Goal: Task Accomplishment & Management: Use online tool/utility

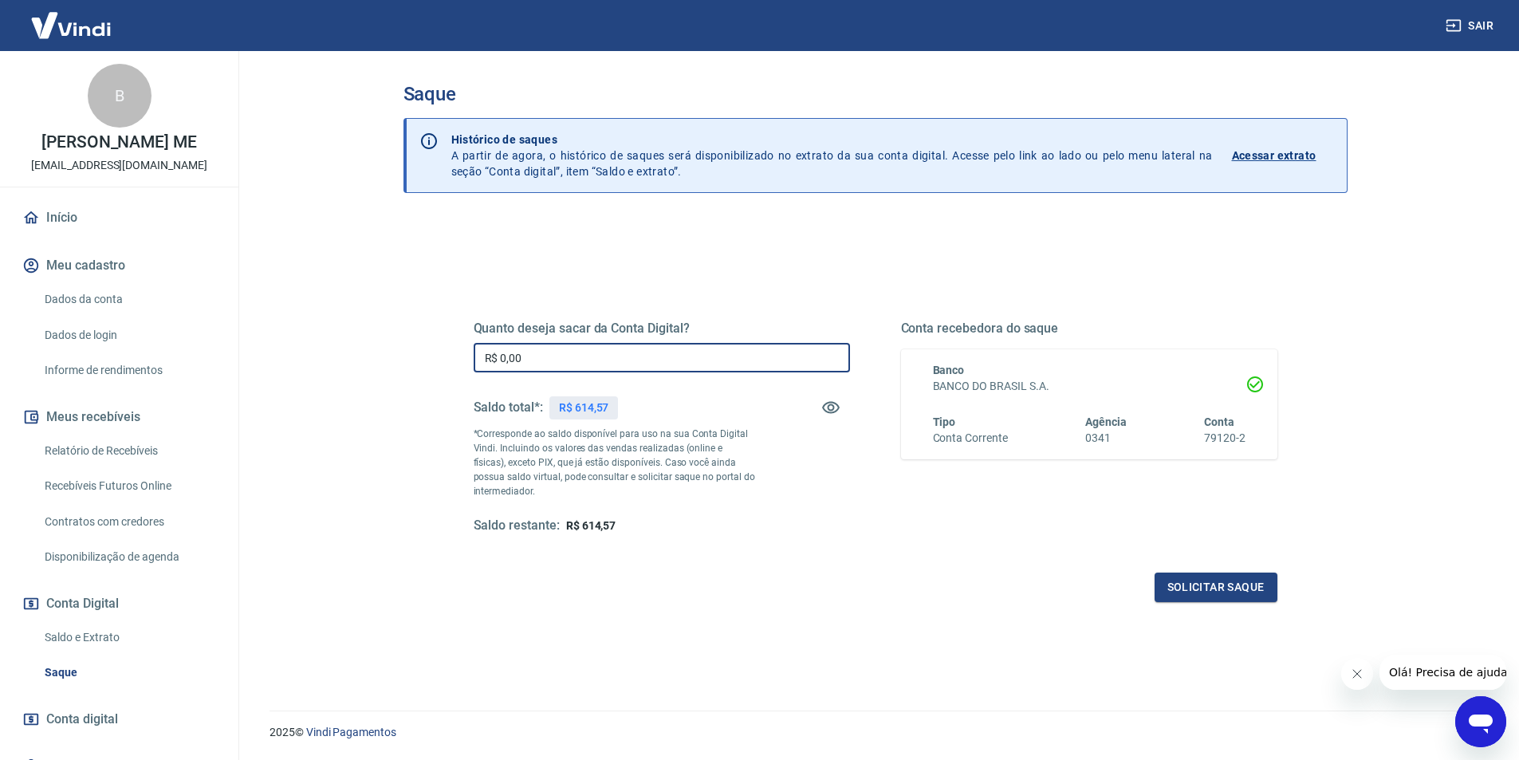
click at [623, 364] on input "R$ 0,00" at bounding box center [662, 357] width 376 height 29
type input "R$ 614,57"
click at [1240, 584] on button "Solicitar saque" at bounding box center [1215, 586] width 123 height 29
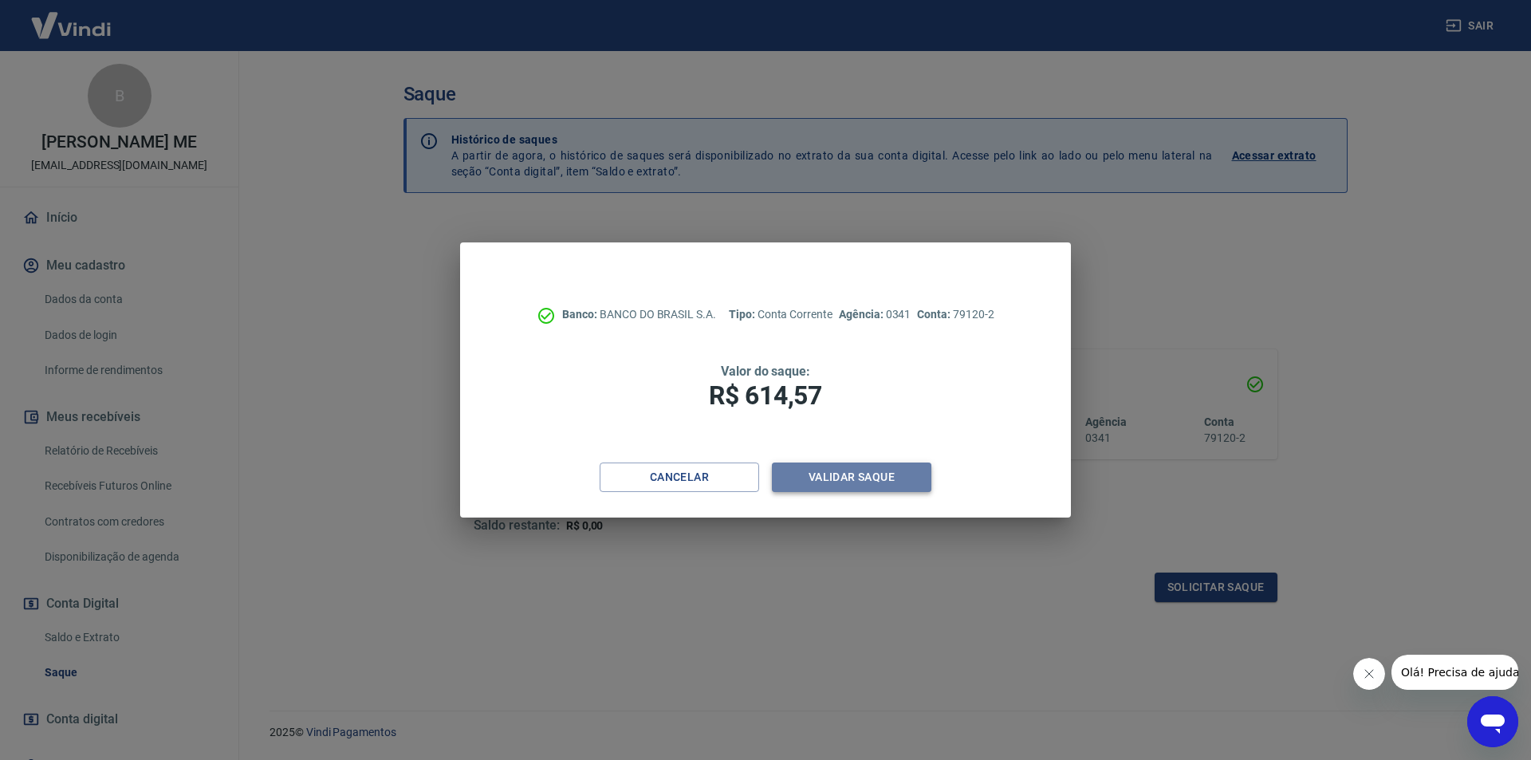
click at [875, 479] on button "Validar saque" at bounding box center [851, 476] width 159 height 29
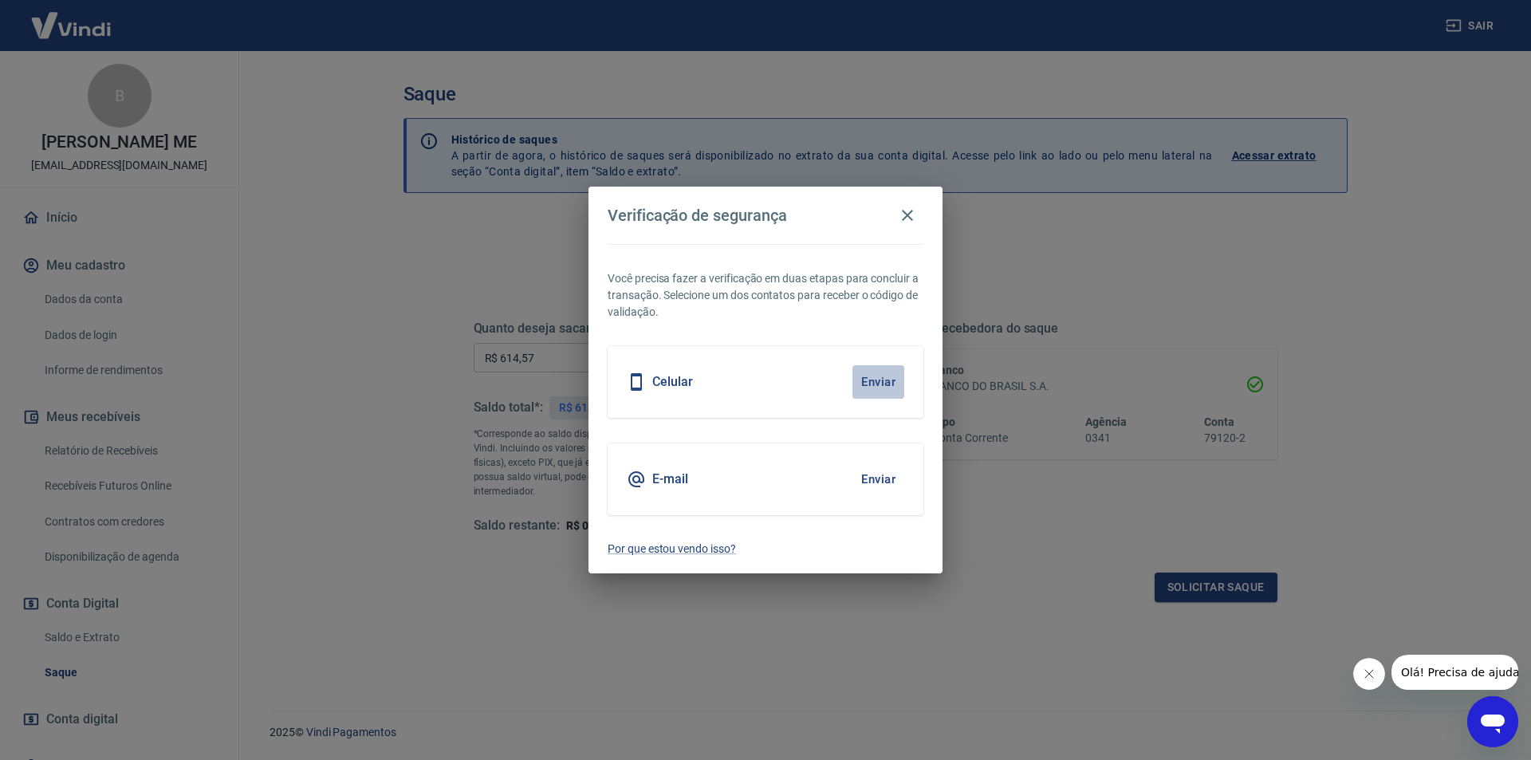
click at [883, 376] on button "Enviar" at bounding box center [878, 381] width 52 height 33
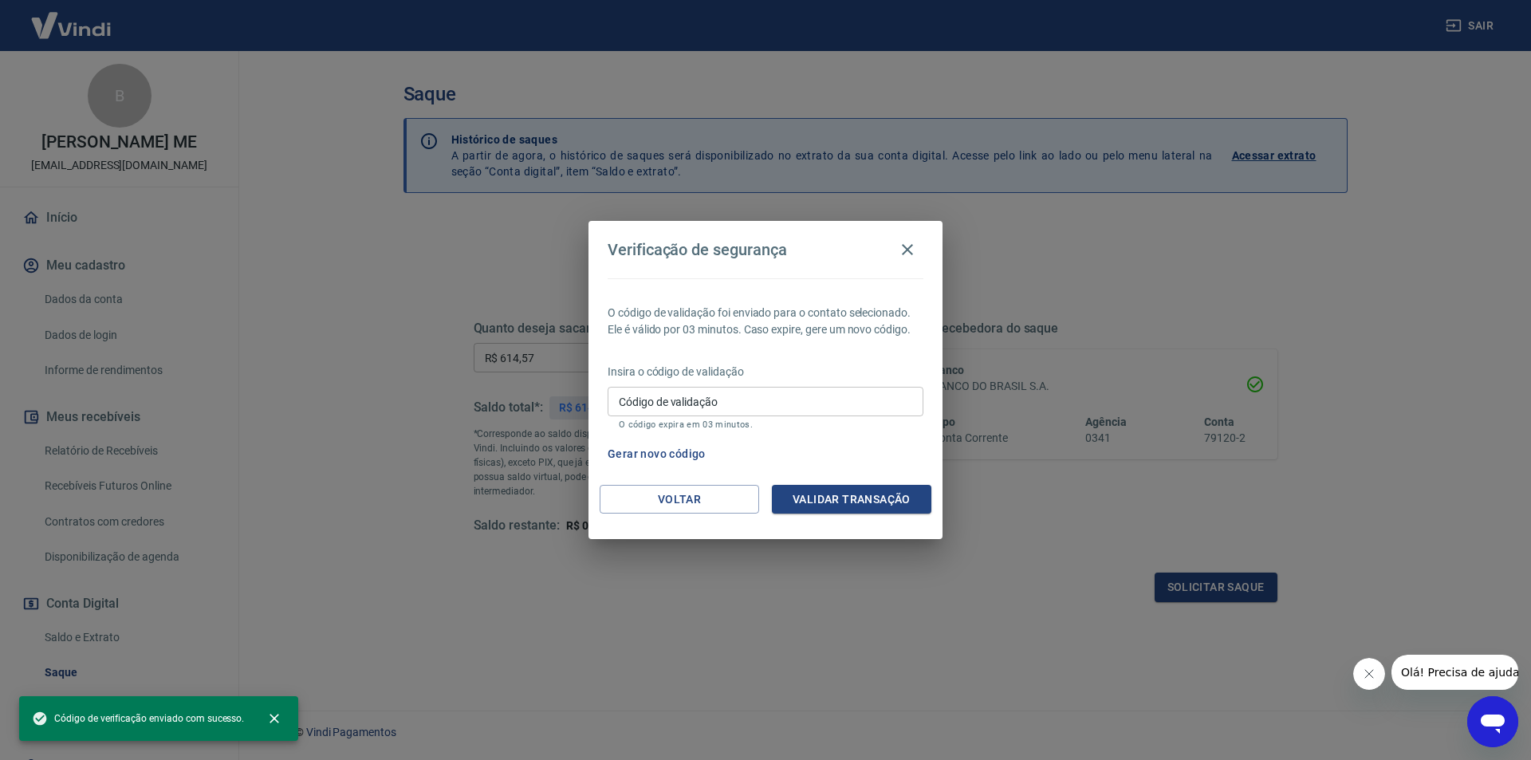
click at [838, 392] on input "Código de validação" at bounding box center [765, 401] width 316 height 29
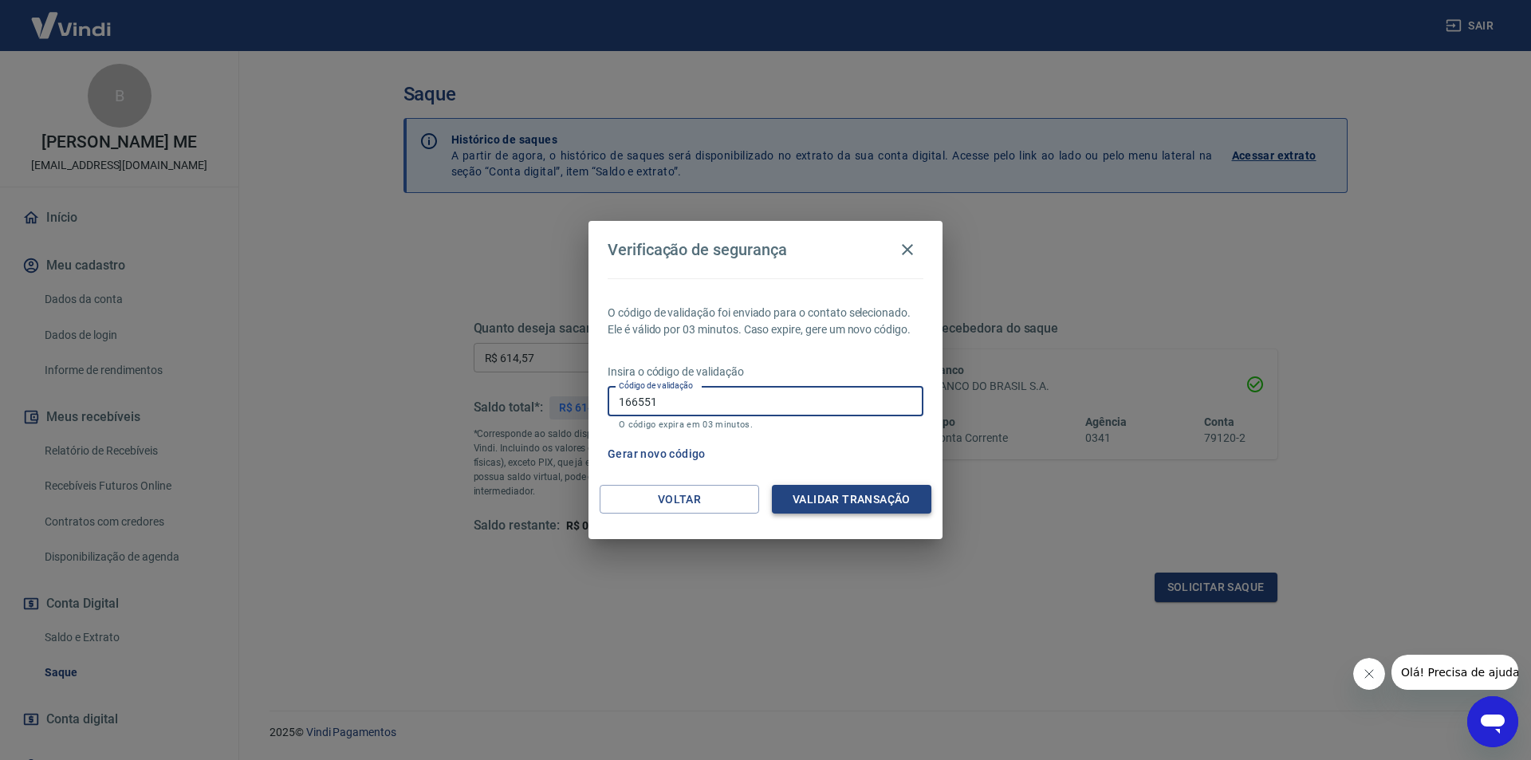
type input "166551"
click at [863, 489] on button "Validar transação" at bounding box center [851, 499] width 159 height 29
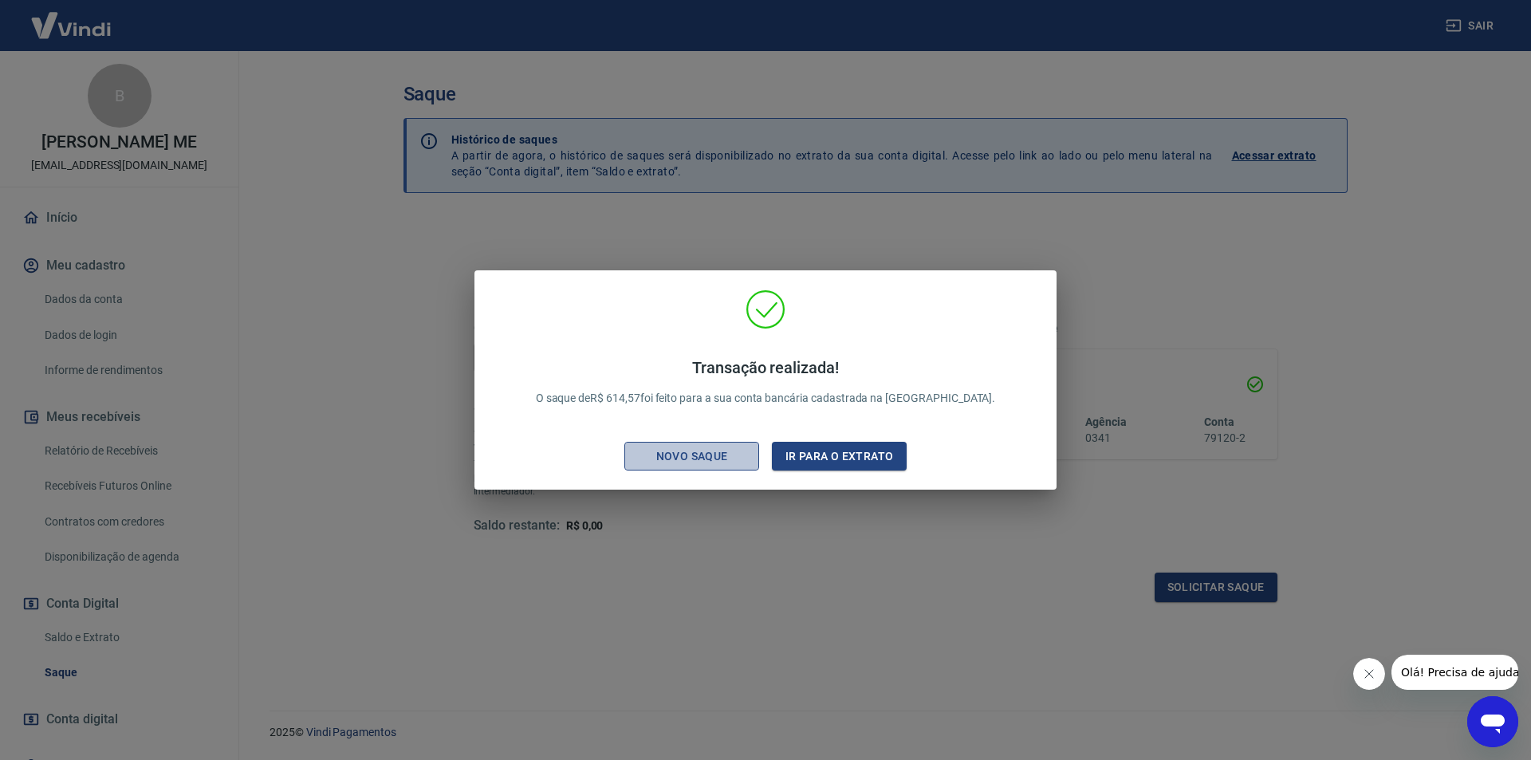
click at [706, 463] on div "Novo saque" at bounding box center [692, 456] width 110 height 20
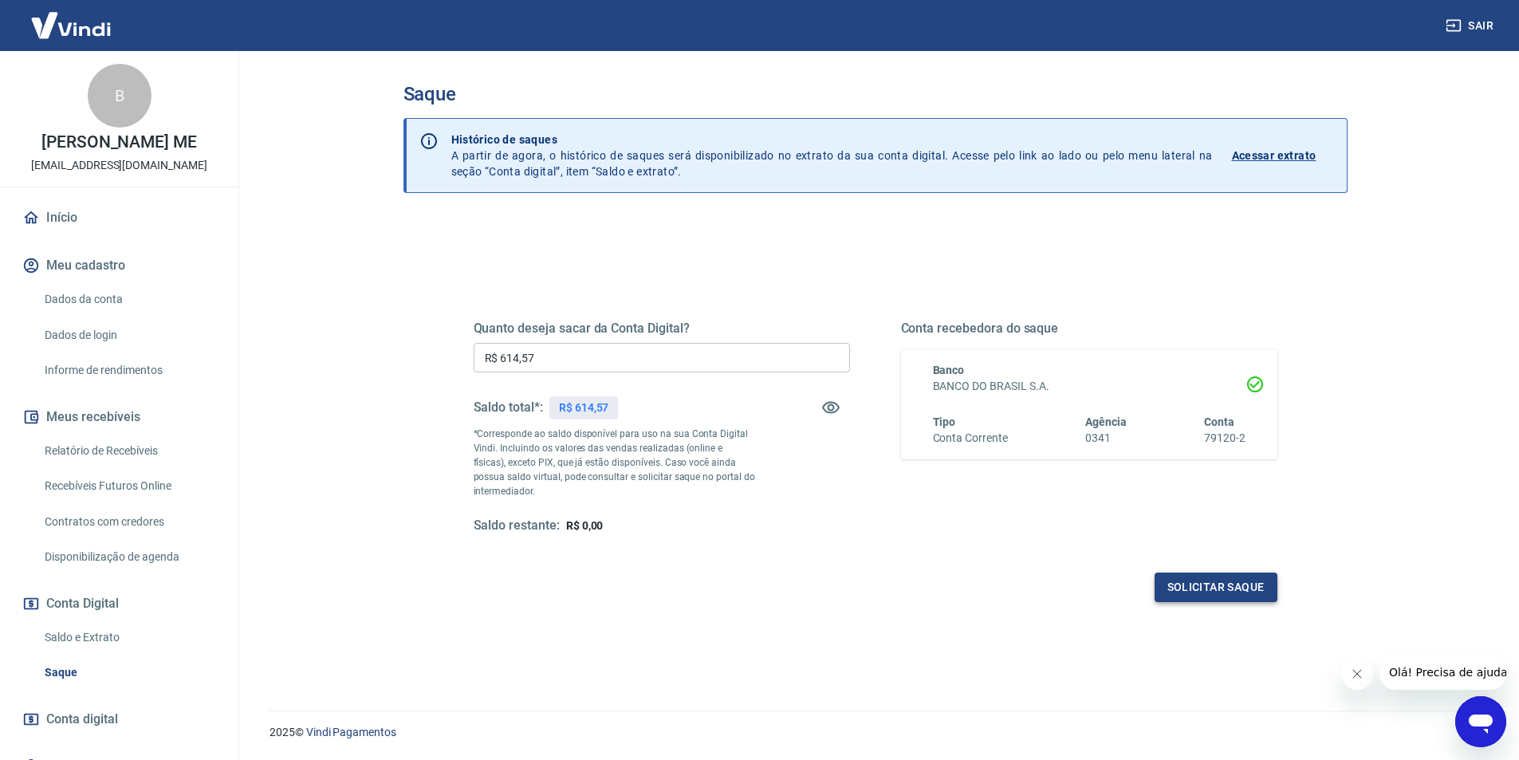
click at [1222, 589] on button "Solicitar saque" at bounding box center [1215, 586] width 123 height 29
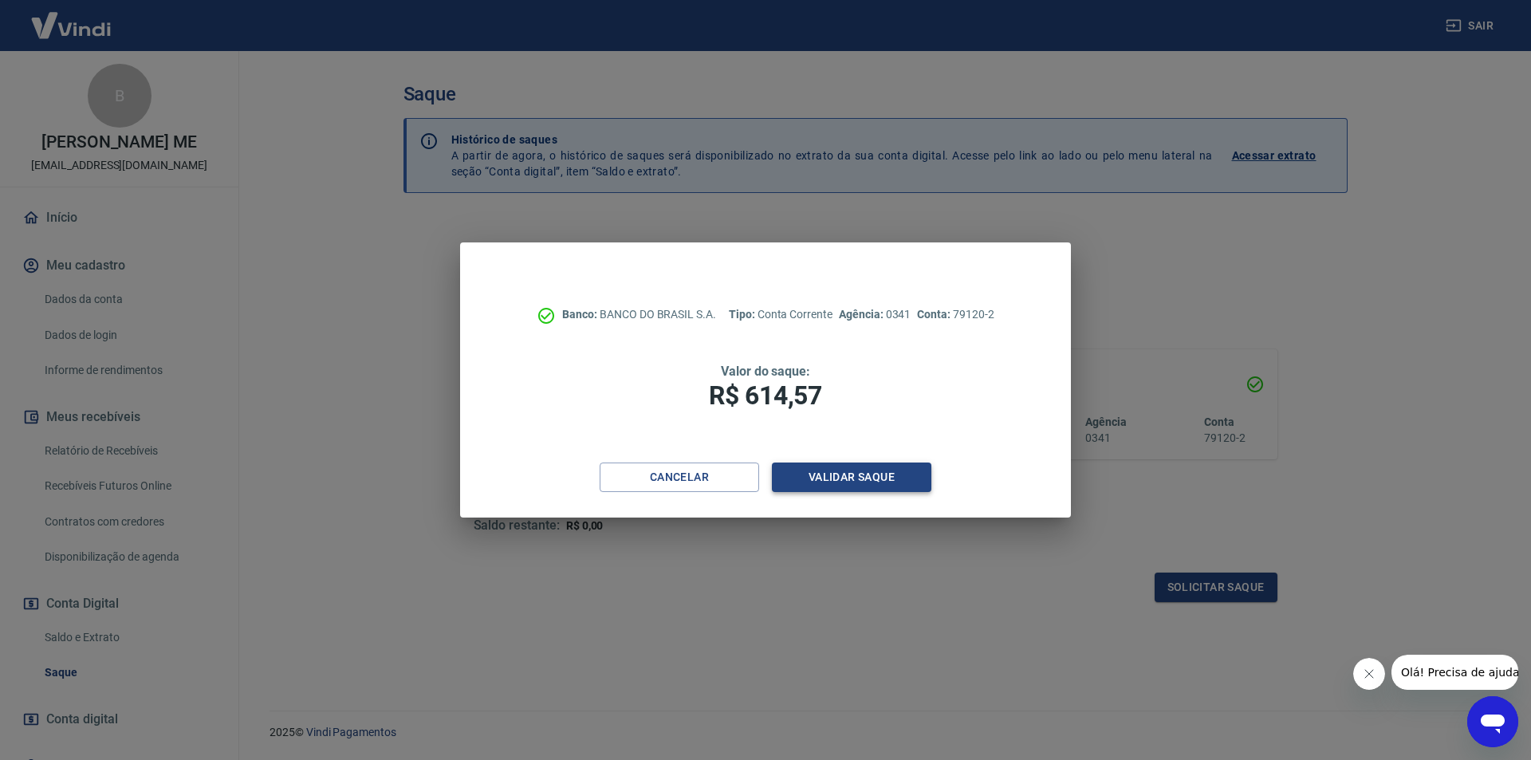
click at [893, 468] on button "Validar saque" at bounding box center [851, 476] width 159 height 29
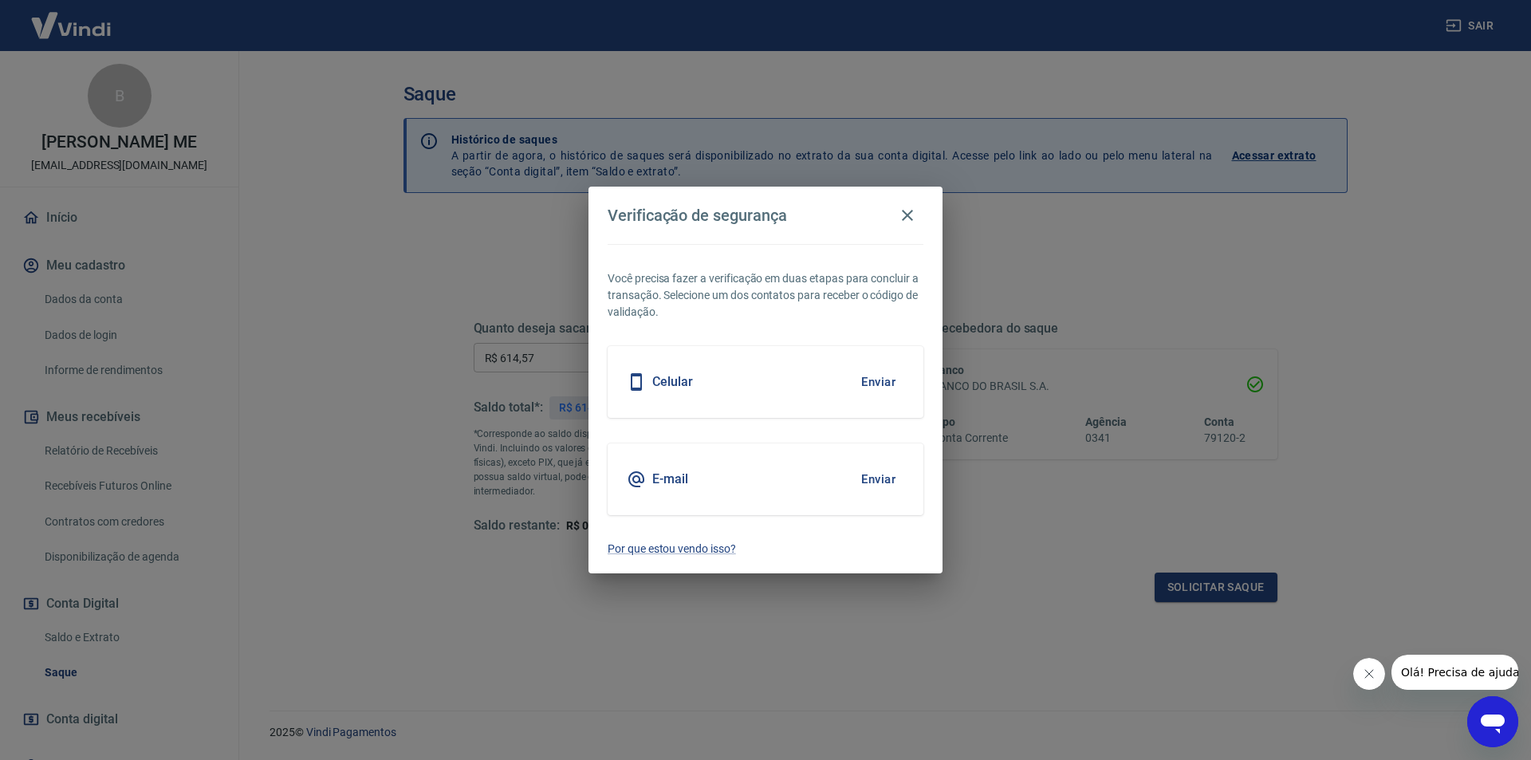
click at [883, 375] on button "Enviar" at bounding box center [878, 381] width 52 height 33
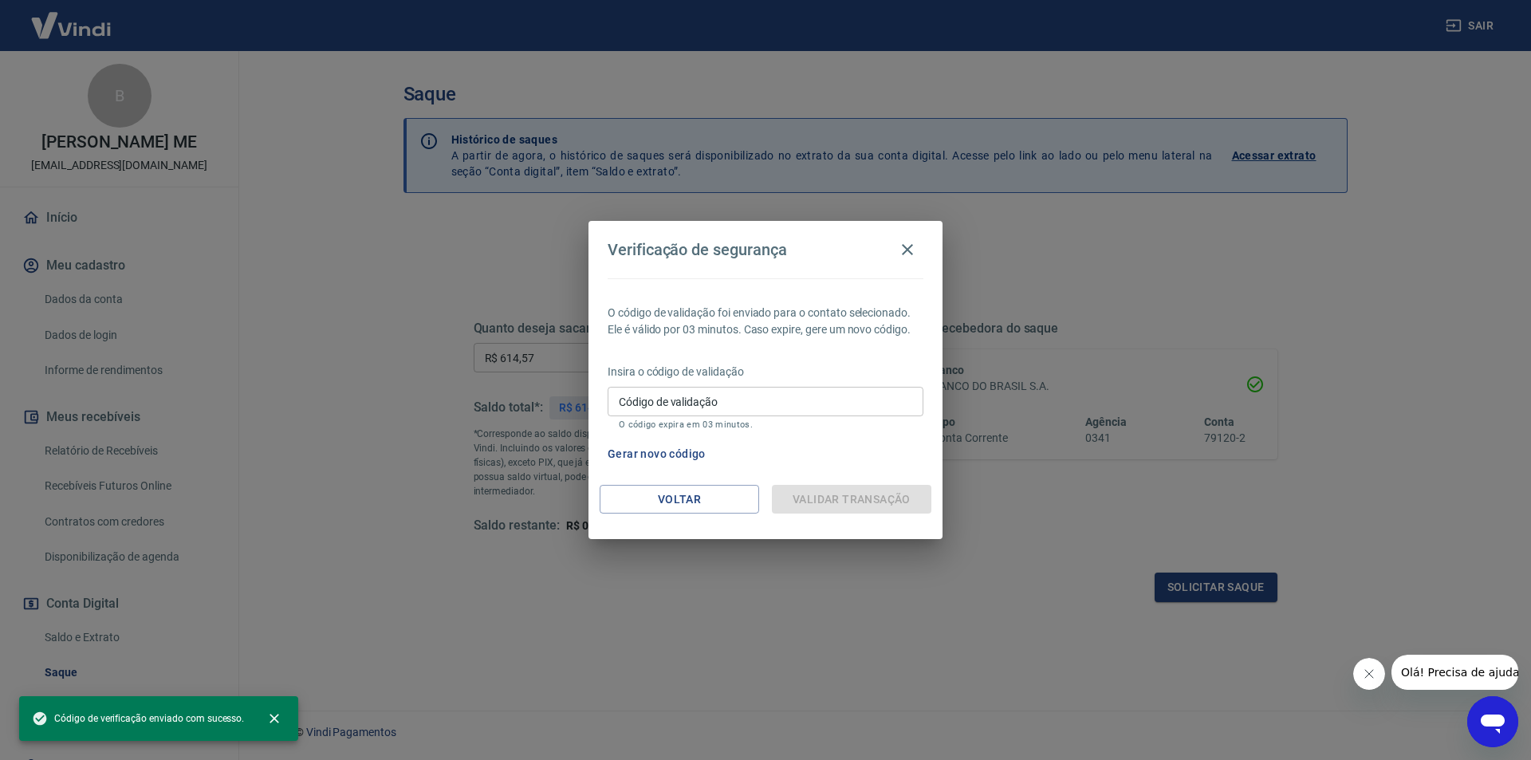
click at [878, 388] on input "Código de validação" at bounding box center [765, 401] width 316 height 29
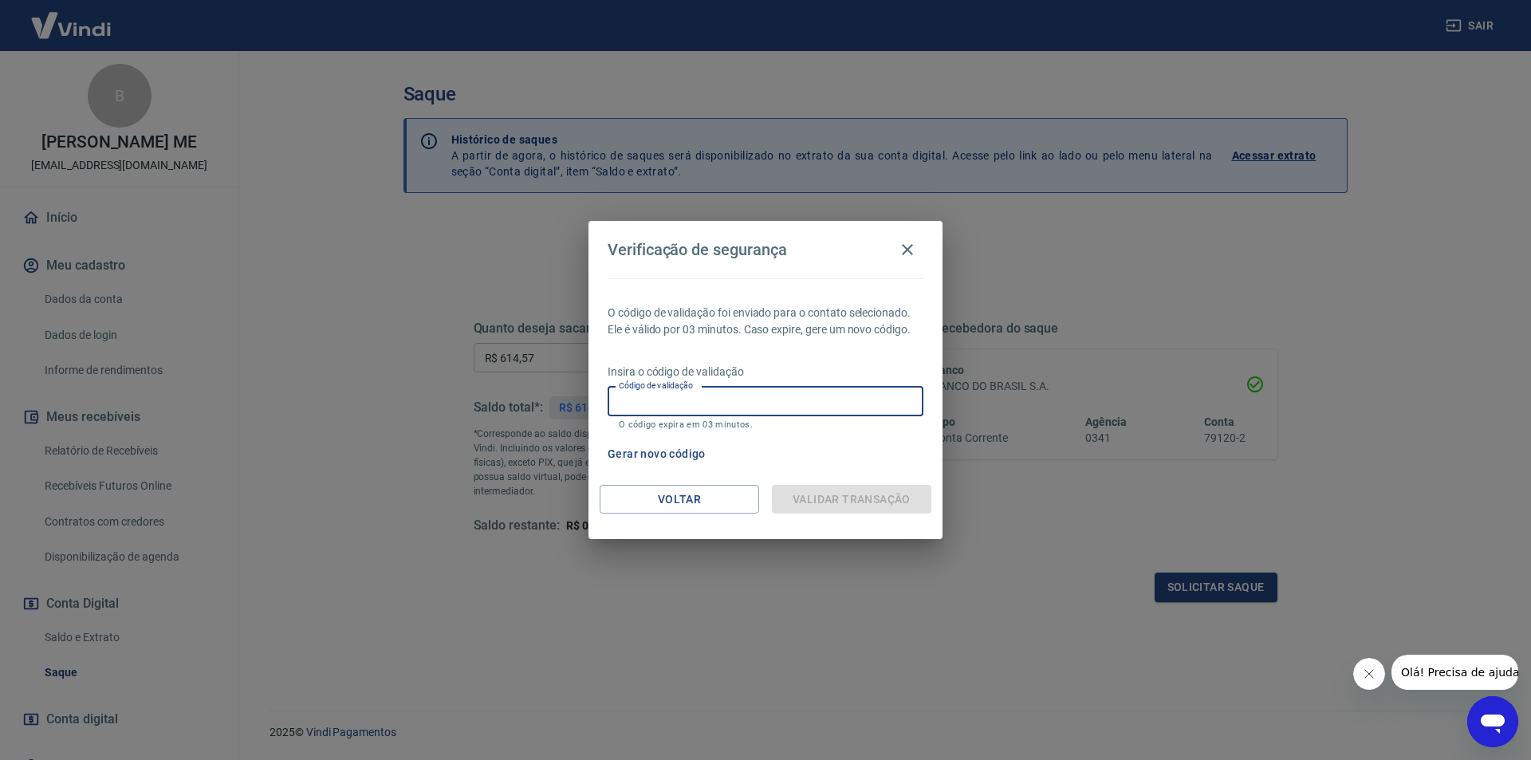
click at [808, 405] on input "Código de validação" at bounding box center [765, 401] width 316 height 29
type input "120867"
click at [839, 487] on div "Validar transação" at bounding box center [851, 499] width 159 height 29
click at [818, 399] on input "120867" at bounding box center [765, 401] width 316 height 29
click at [843, 496] on div "Validar transação" at bounding box center [851, 499] width 159 height 29
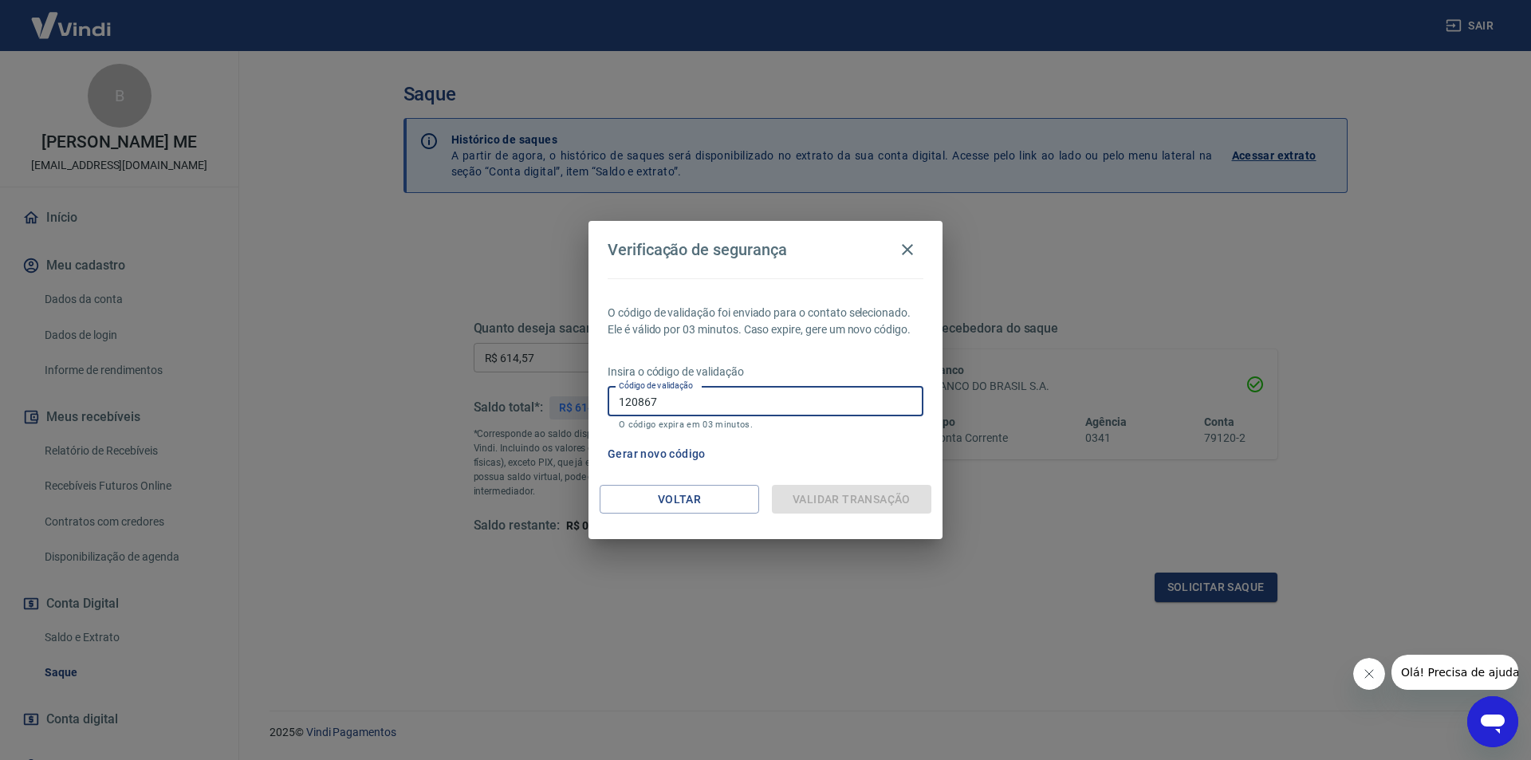
drag, startPoint x: 758, startPoint y: 403, endPoint x: 532, endPoint y: 375, distance: 228.1
click at [532, 375] on div "Verificação de segurança O código de validação foi enviado para o contato selec…" at bounding box center [765, 380] width 1531 height 760
type input "120867"
drag, startPoint x: 843, startPoint y: 496, endPoint x: 956, endPoint y: 285, distance: 239.0
click at [859, 483] on div "Verificação de segurança O código de validação foi enviado para o contato selec…" at bounding box center [765, 380] width 354 height 318
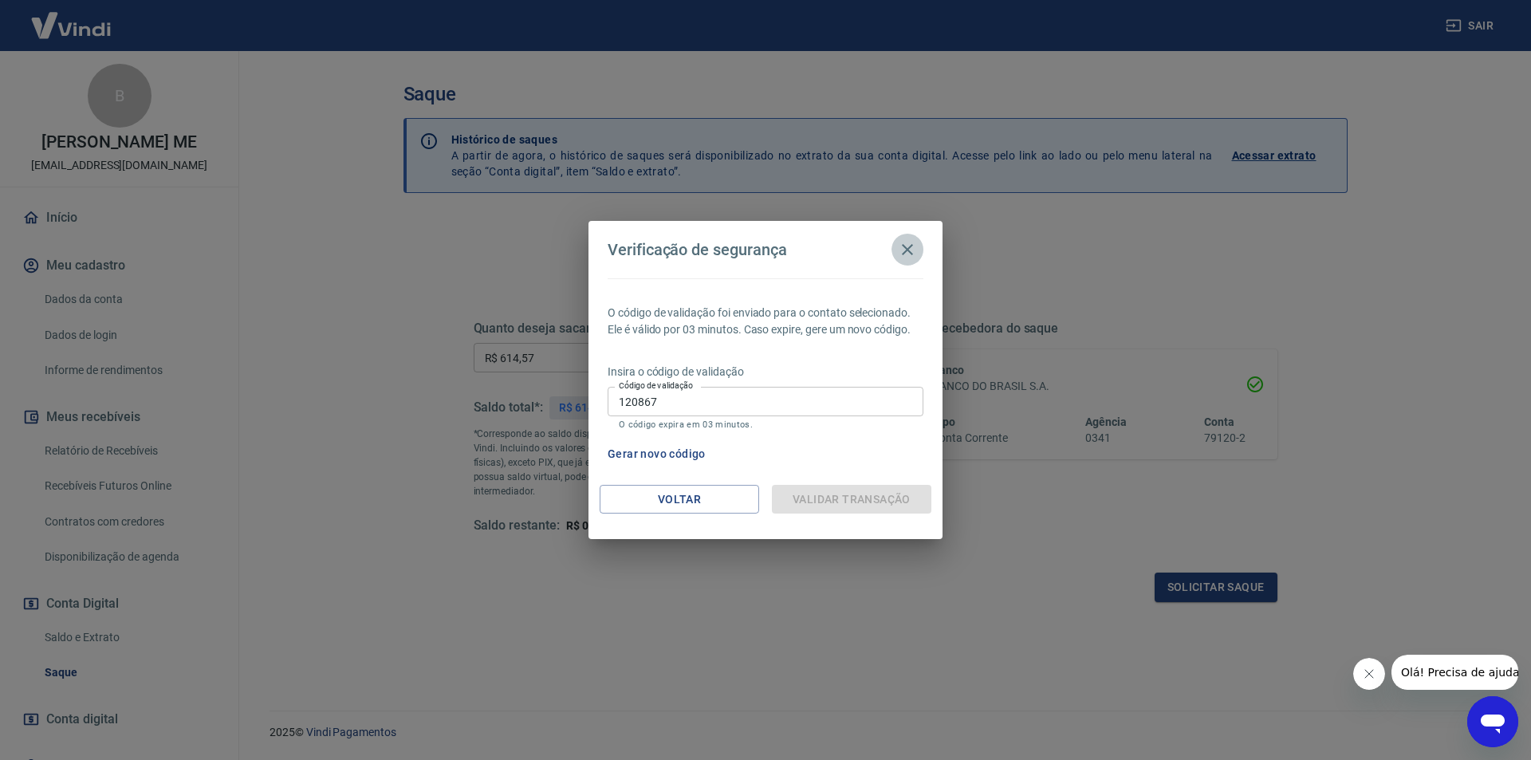
click at [911, 245] on icon "button" at bounding box center [907, 249] width 11 height 11
